Goal: Transaction & Acquisition: Purchase product/service

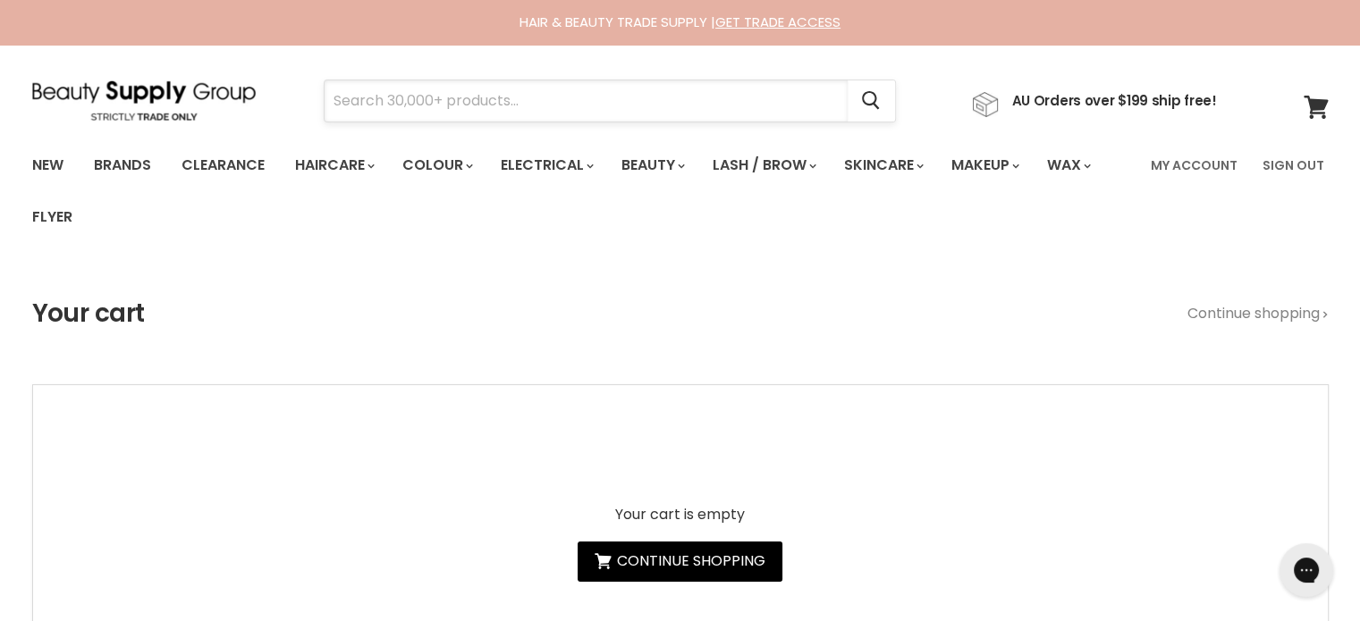
paste input "Jeval Moisture Ever After Hydrating"
type input "Jeval Moisture Ever After Hydrating"
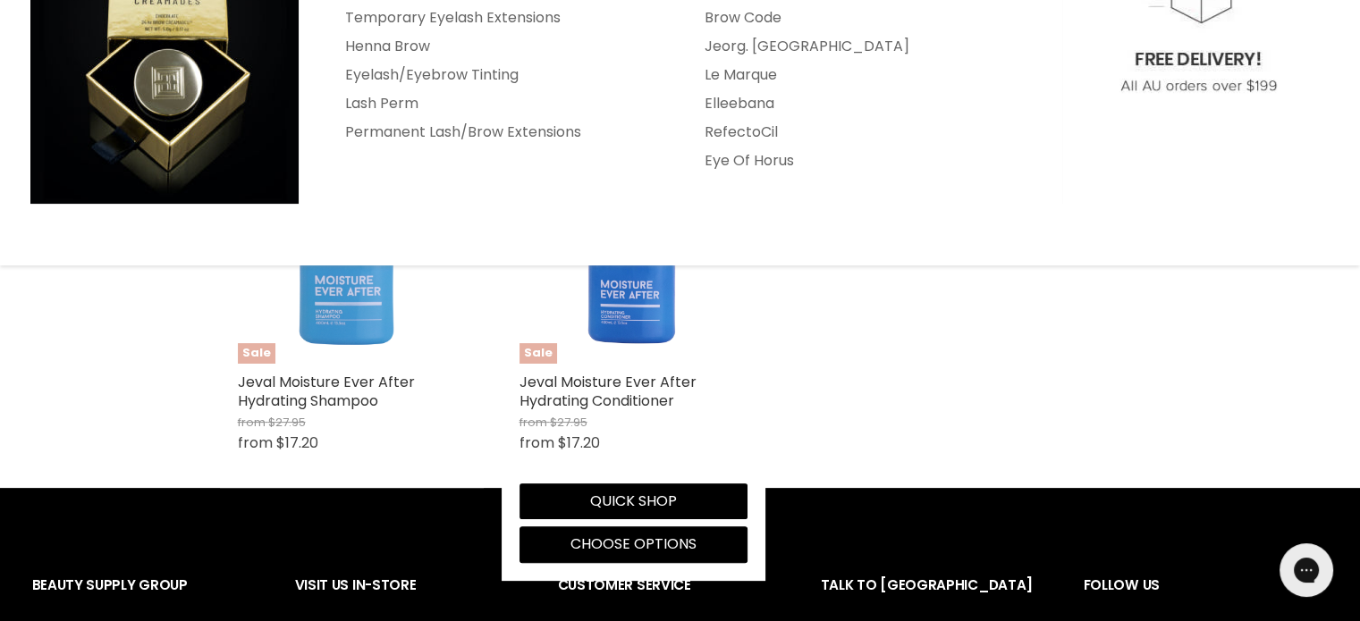
scroll to position [358, 0]
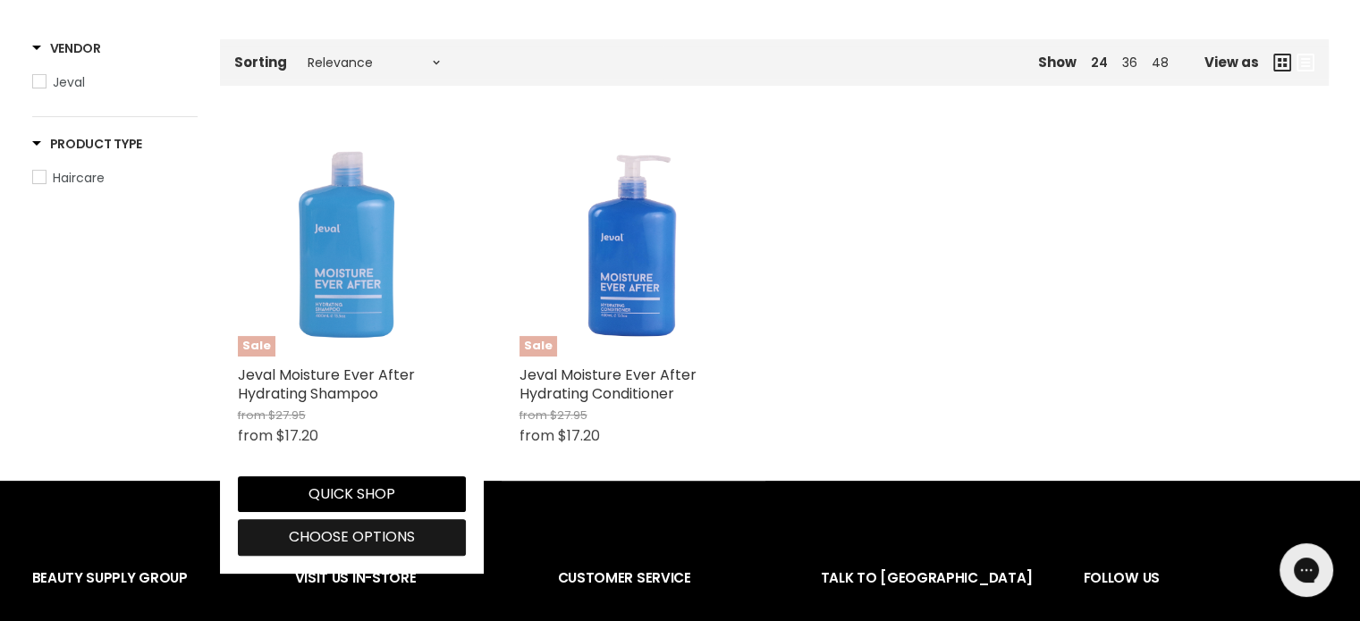
click at [311, 528] on span "Choose options" at bounding box center [352, 536] width 126 height 21
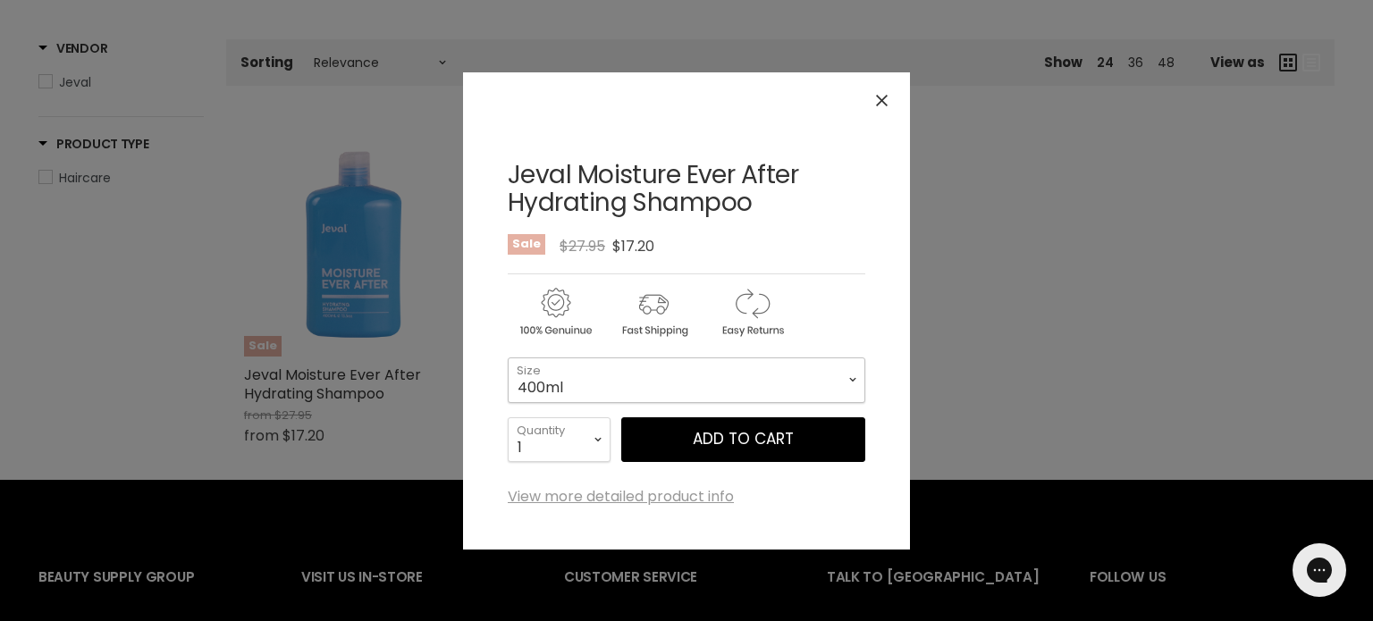
click at [612, 384] on select "400ml 1 Litre" at bounding box center [687, 380] width 358 height 45
click at [508, 358] on select "400ml 1 Litre" at bounding box center [687, 380] width 358 height 45
select select "1 Litre"
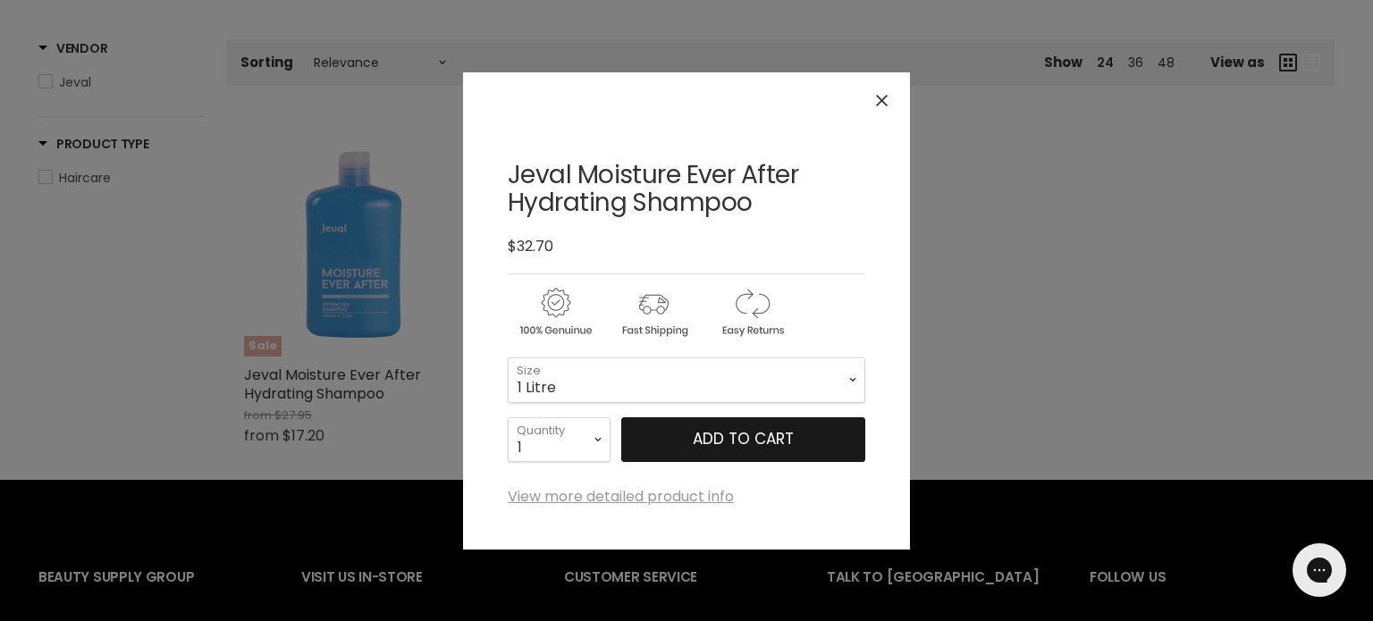
click at [699, 442] on button "Add to cart" at bounding box center [743, 439] width 244 height 45
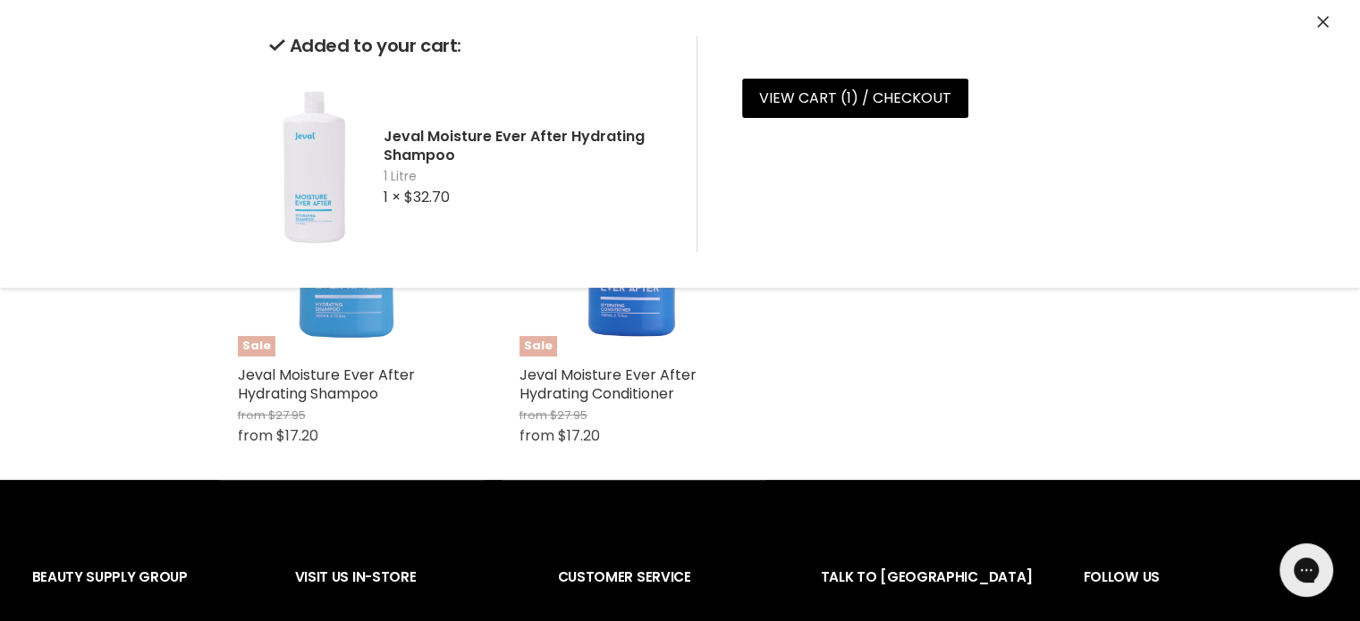
click at [1317, 21] on icon "Close" at bounding box center [1323, 22] width 12 height 12
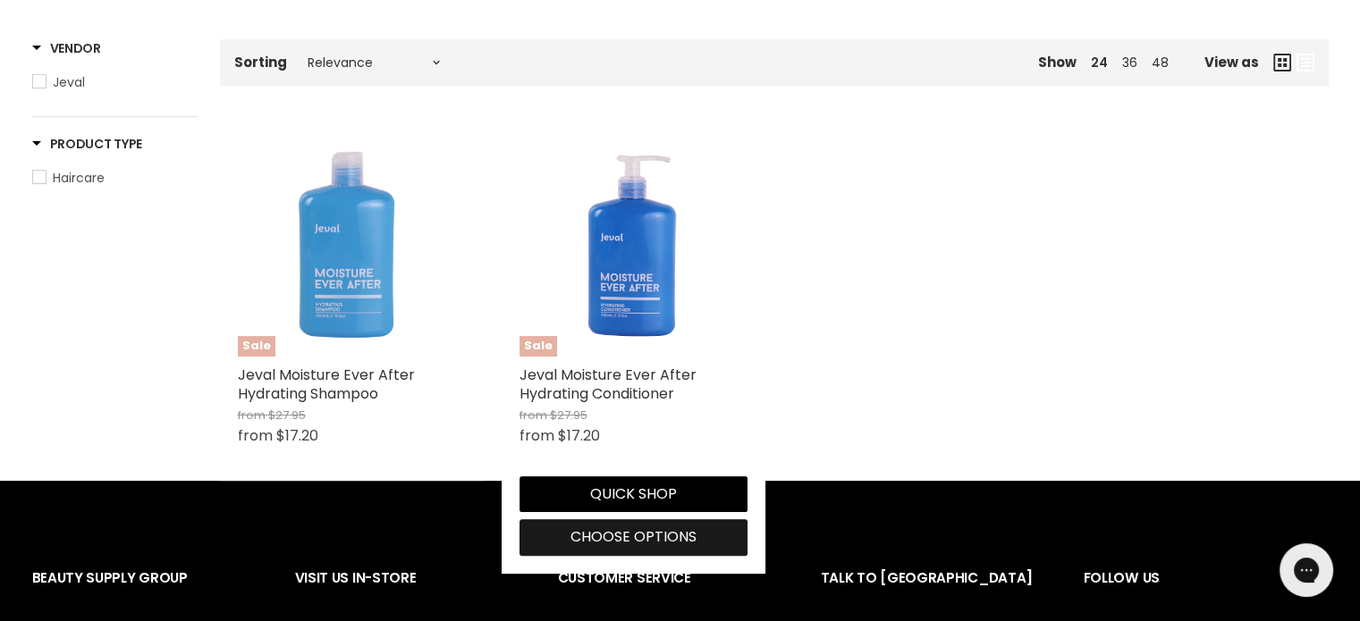
click at [622, 528] on span "Choose options" at bounding box center [633, 536] width 126 height 21
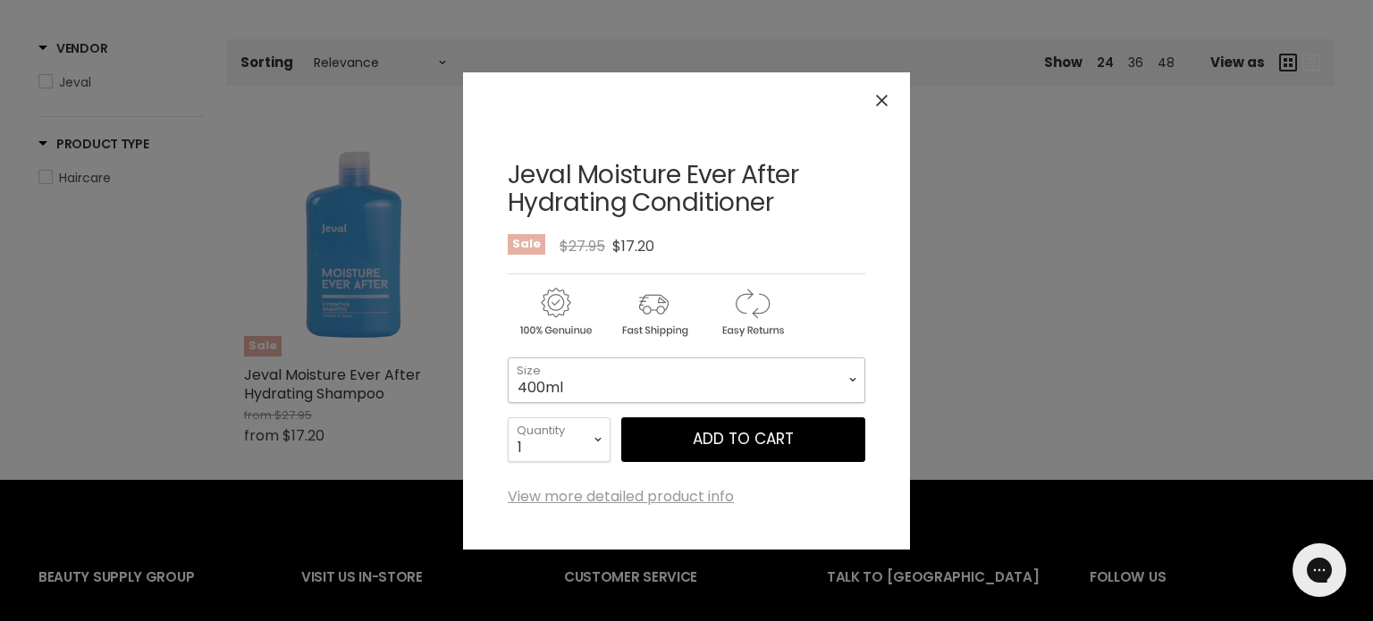
click at [674, 385] on select "400ml 1 Litre" at bounding box center [687, 380] width 358 height 45
click at [508, 358] on select "400ml 1 Litre" at bounding box center [687, 380] width 358 height 45
select select "1 Litre"
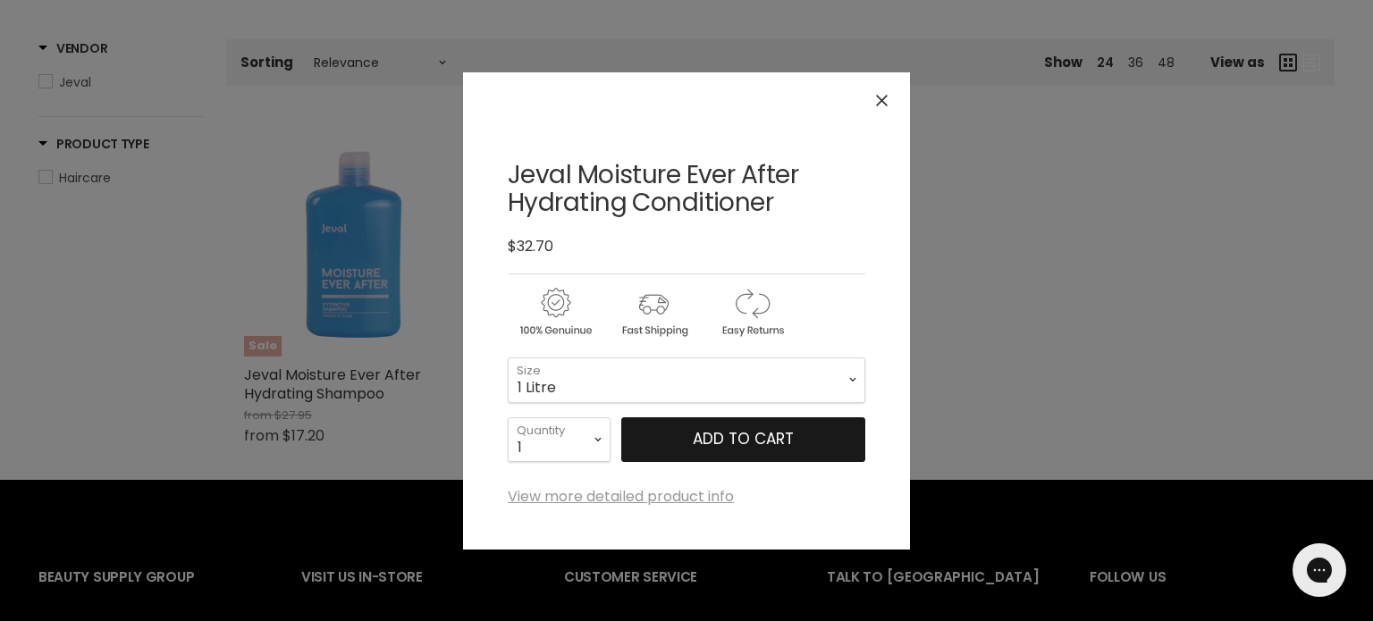
click at [728, 433] on button "Add to cart" at bounding box center [743, 439] width 244 height 45
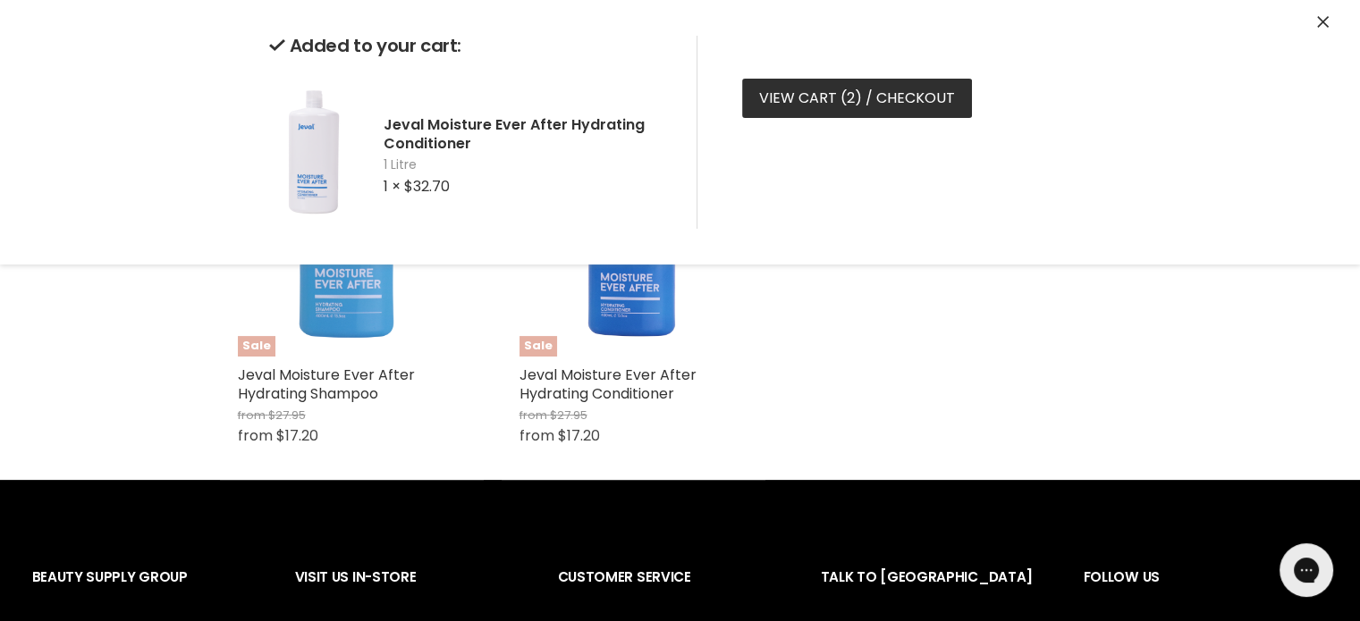
click at [782, 94] on link "View cart ( 2 ) / Checkout" at bounding box center [857, 98] width 230 height 39
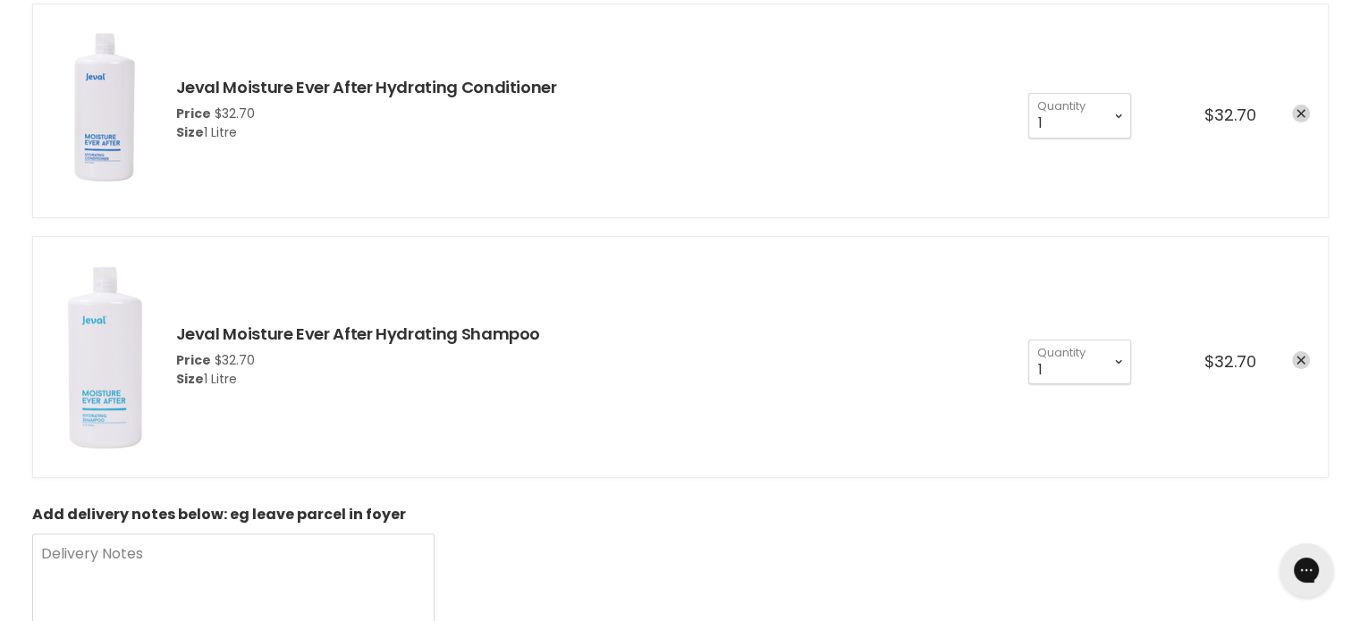
scroll to position [804, 0]
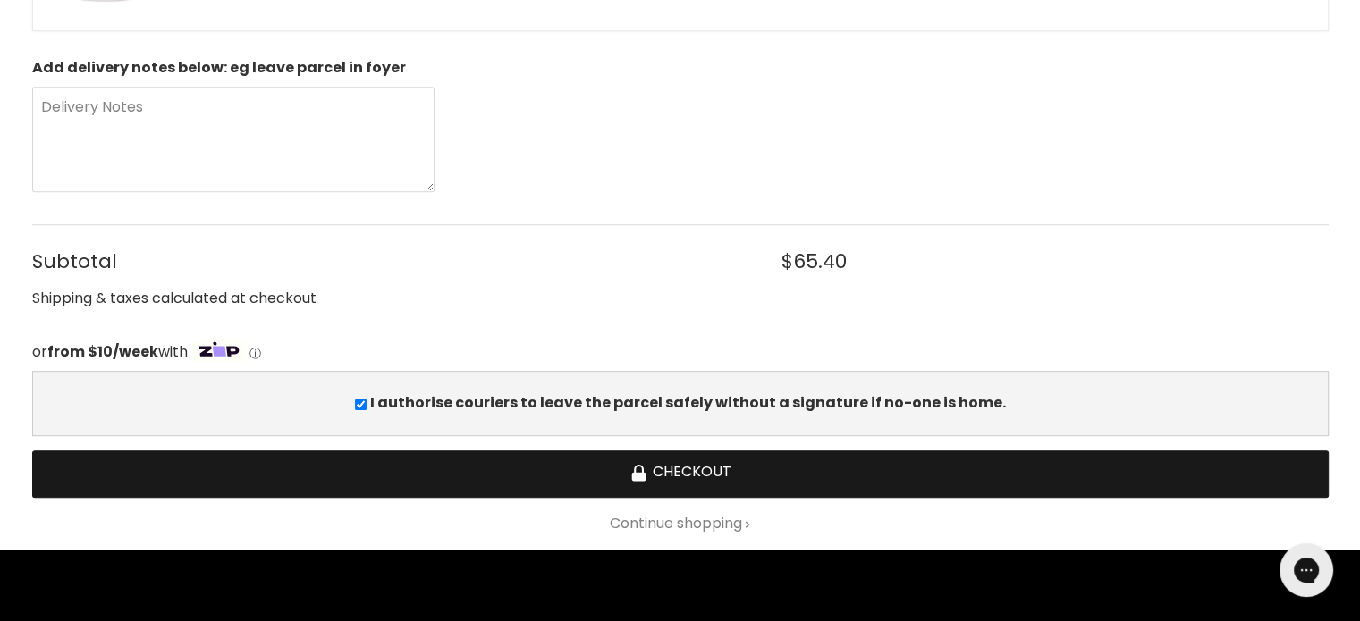
click at [678, 473] on button "Checkout" at bounding box center [680, 474] width 1296 height 47
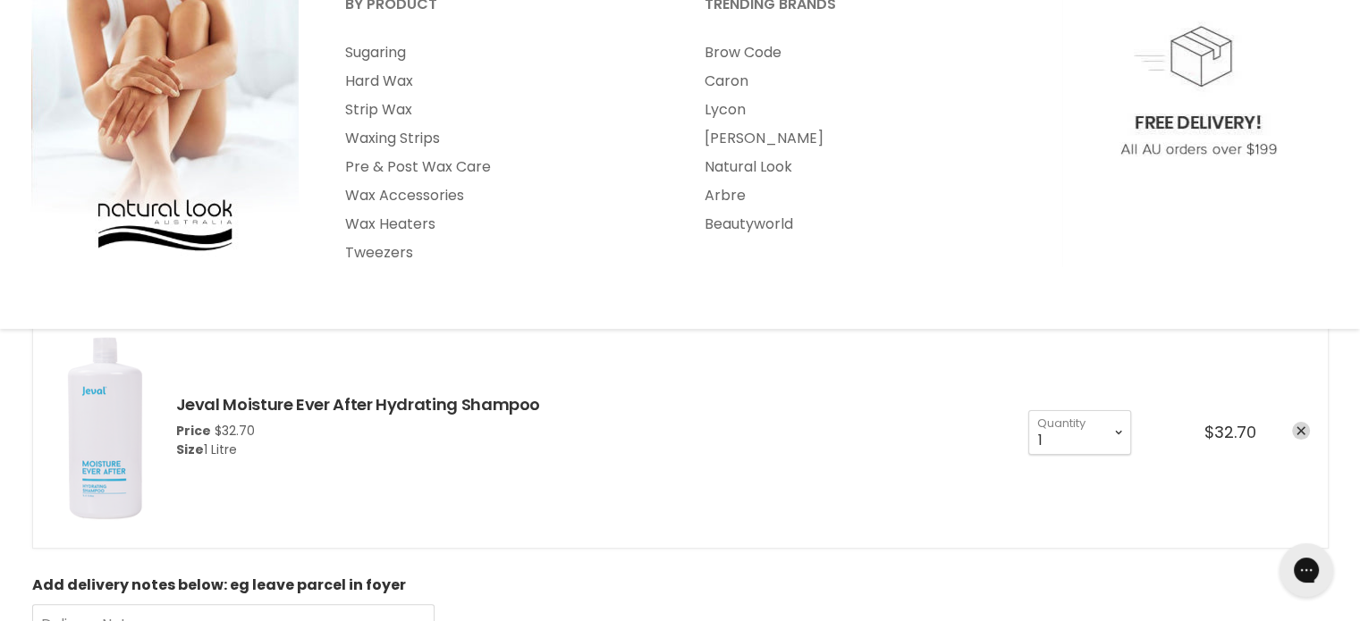
scroll to position [358, 0]
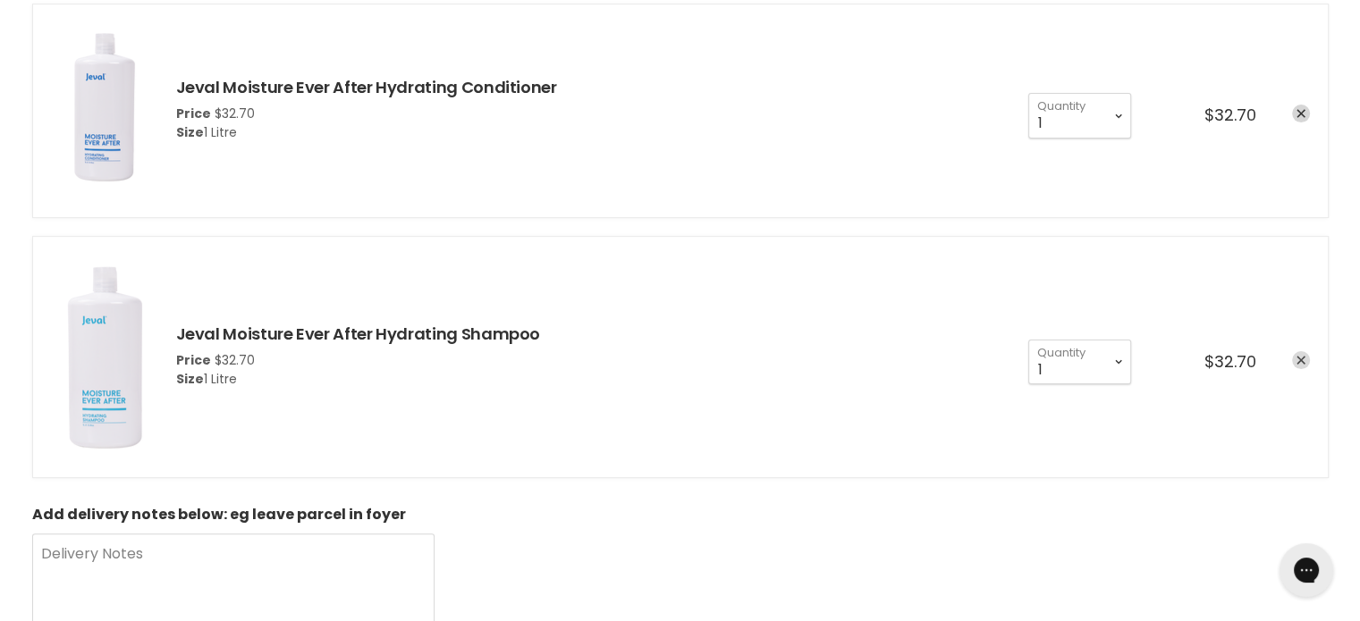
click at [1294, 356] on link "remove Jeval Moisture Ever After Hydrating Shampoo" at bounding box center [1301, 360] width 18 height 18
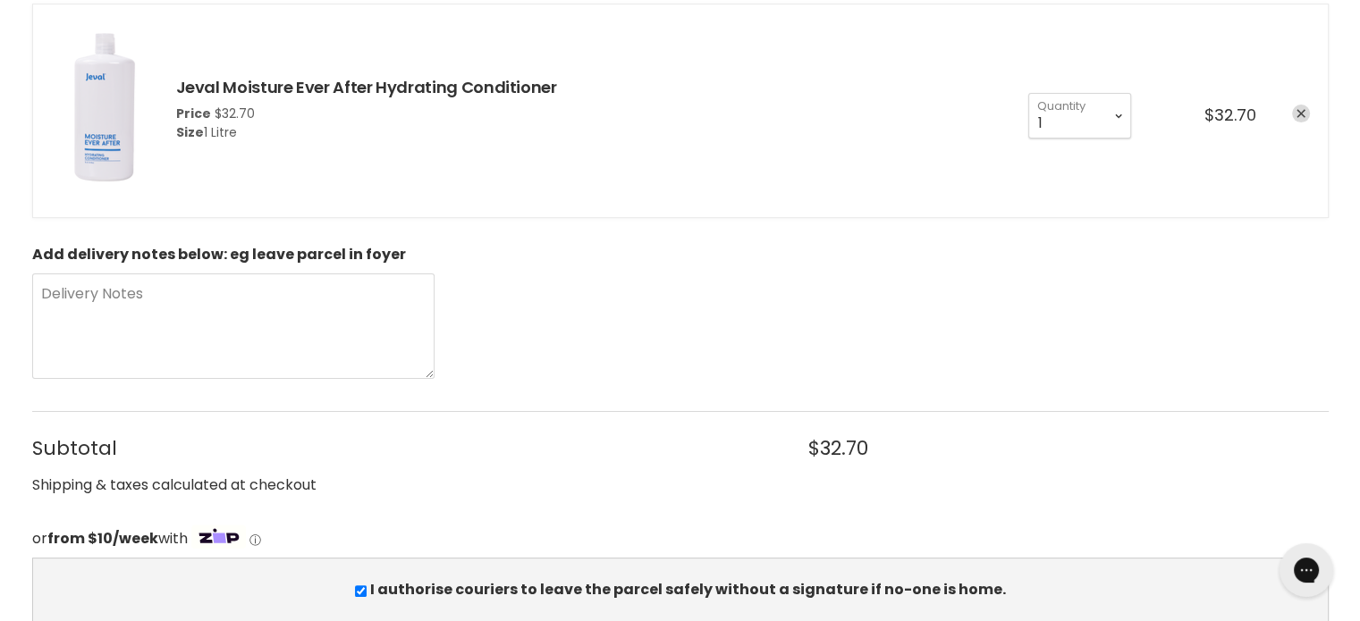
click at [1306, 111] on link "remove Jeval Moisture Ever After Hydrating Conditioner" at bounding box center [1301, 114] width 18 height 18
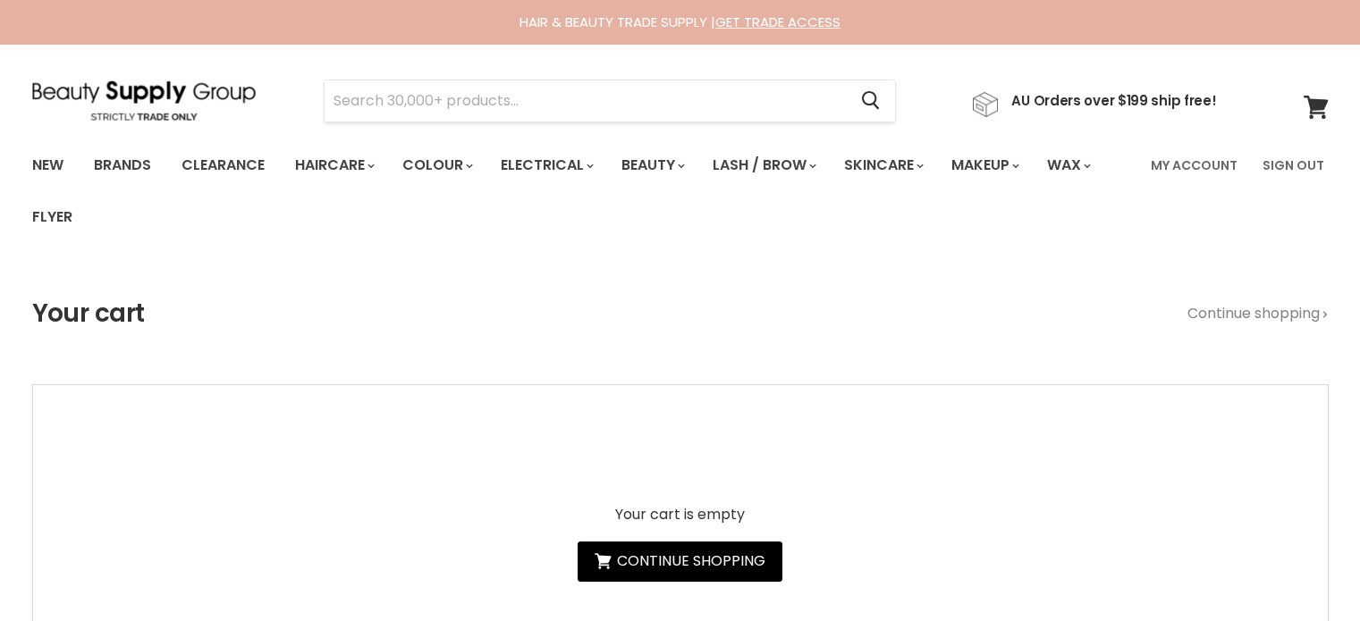
scroll to position [380, 0]
